Goal: Use online tool/utility: Utilize a website feature to perform a specific function

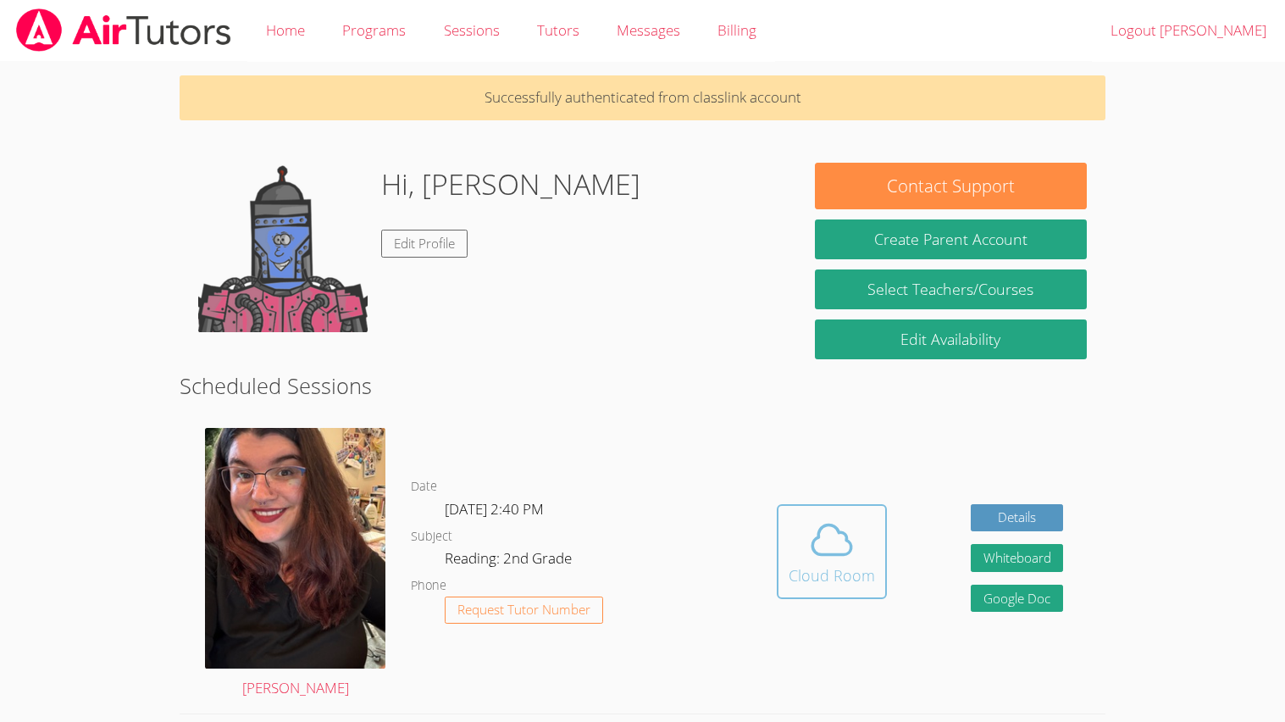
click at [797, 564] on div "Cloud Room" at bounding box center [832, 575] width 86 height 24
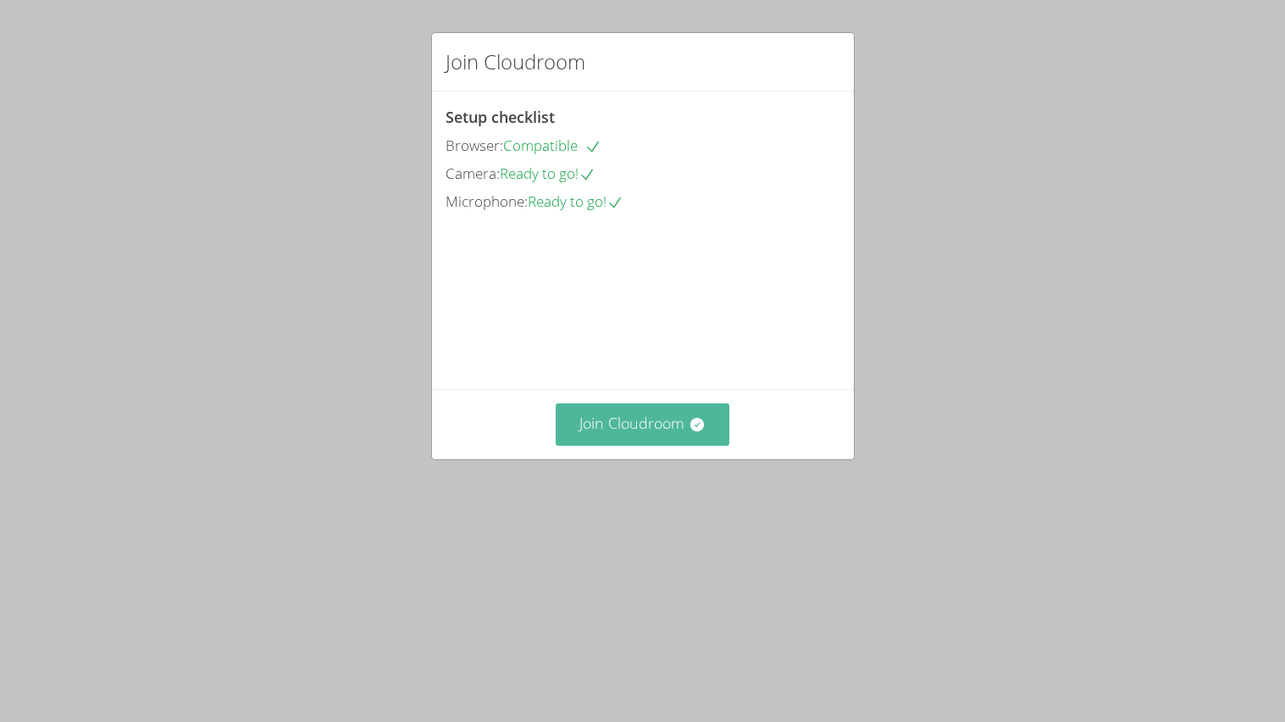
click at [662, 445] on button "Join Cloudroom" at bounding box center [643, 424] width 174 height 42
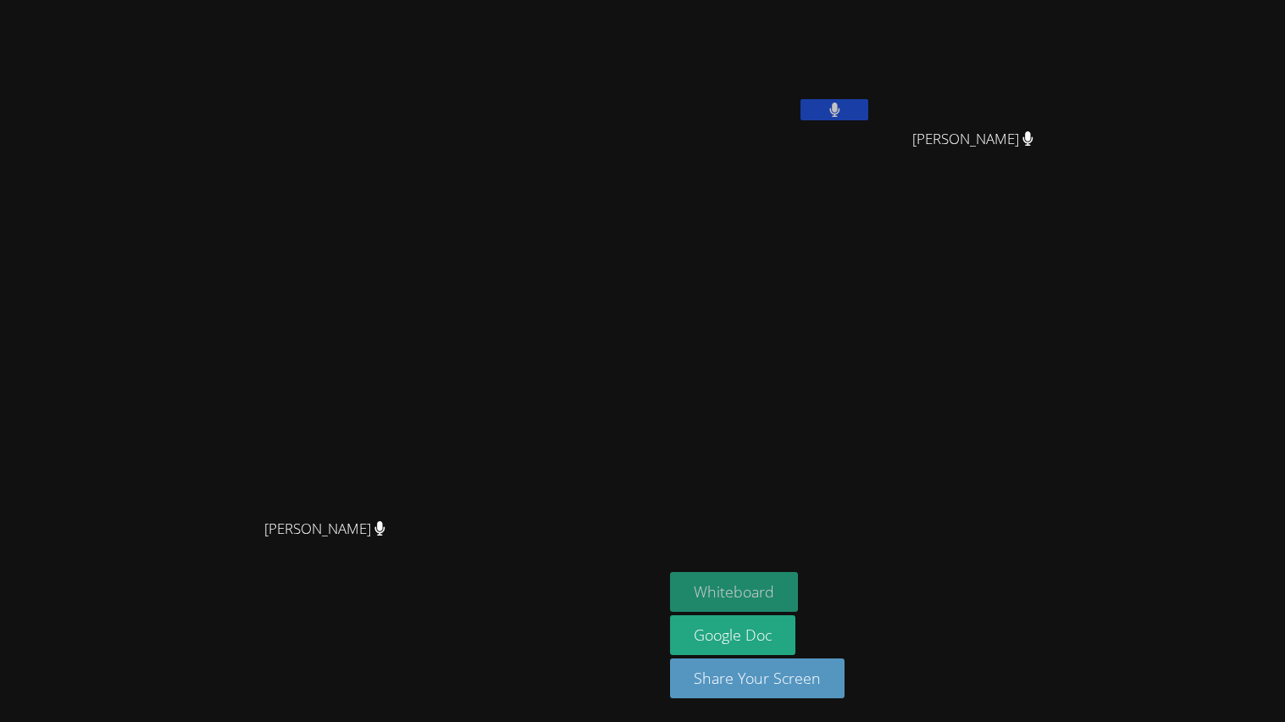
click at [798, 590] on button "Whiteboard" at bounding box center [734, 592] width 128 height 40
